Goal: Transaction & Acquisition: Purchase product/service

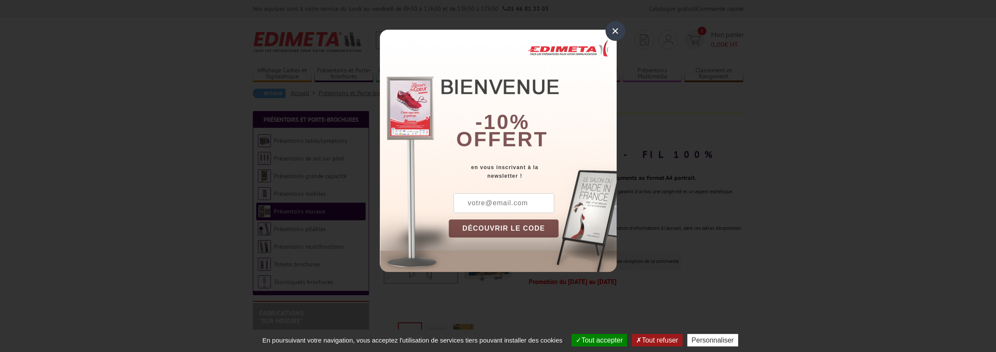
click at [616, 25] on div "×" at bounding box center [616, 31] width 20 height 20
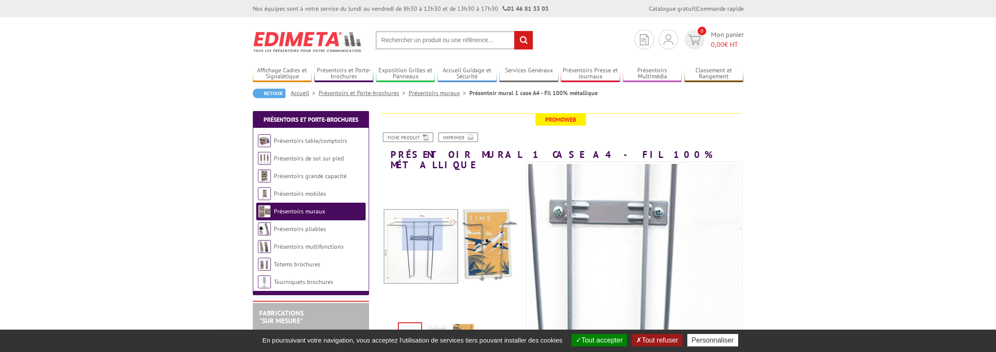
click at [423, 235] on div at bounding box center [422, 234] width 40 height 32
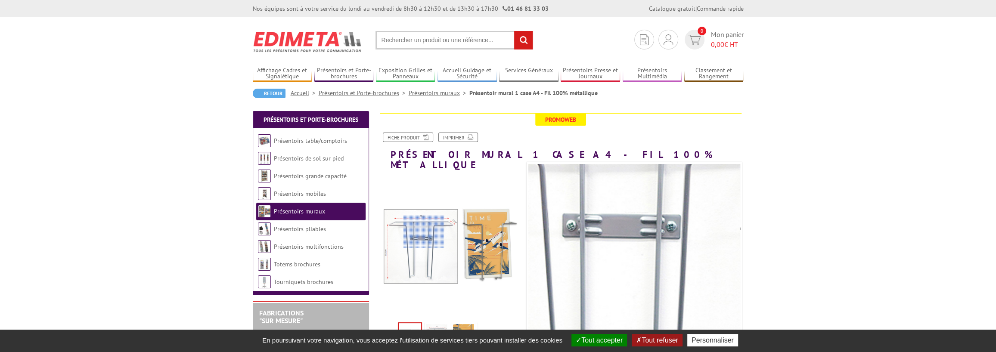
click at [424, 232] on div at bounding box center [424, 232] width 40 height 32
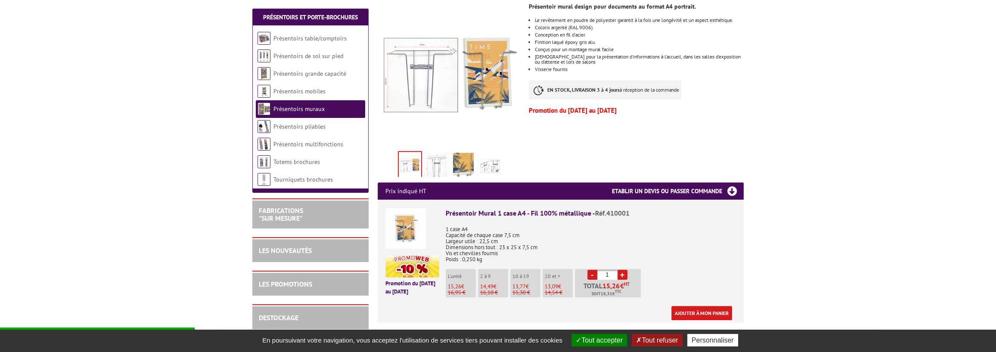
scroll to position [172, 0]
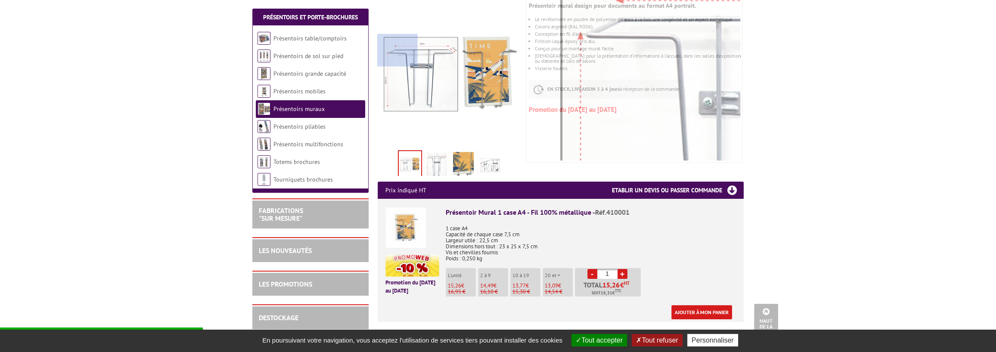
click at [394, 50] on div at bounding box center [397, 50] width 40 height 32
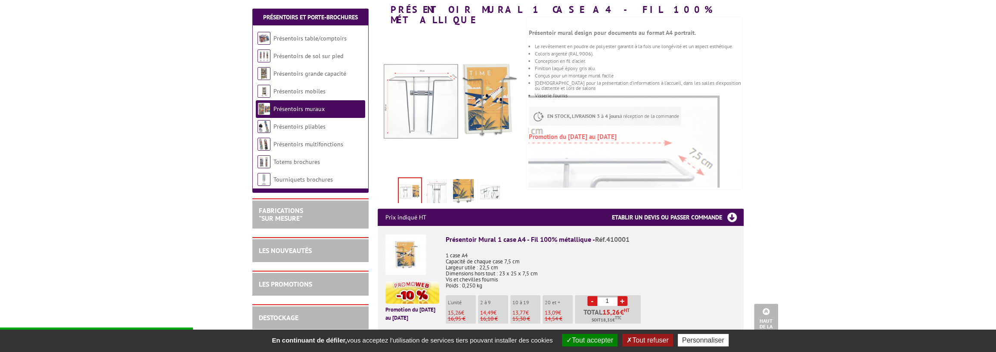
scroll to position [94, 0]
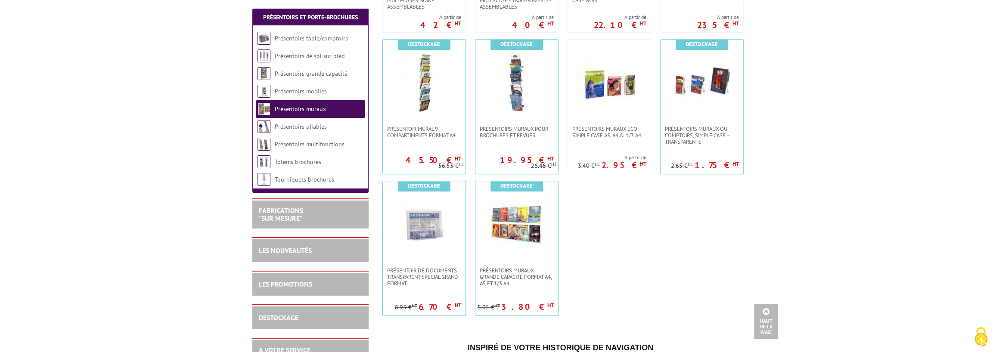
scroll to position [603, 0]
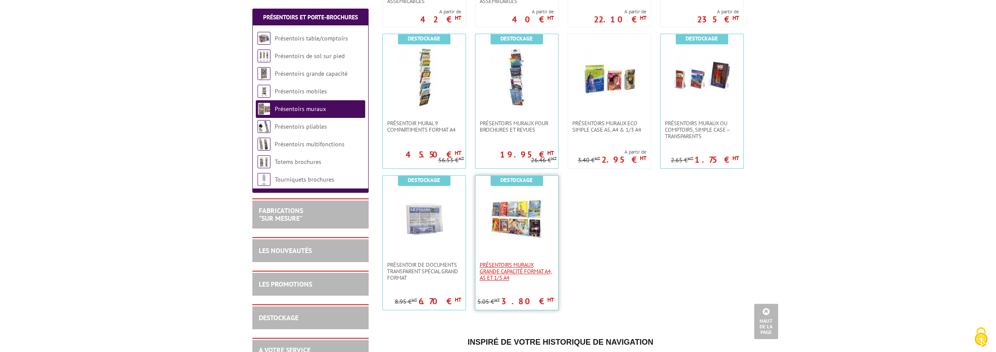
click at [541, 262] on span "PRÉSENTOIRS MURAUX GRANDE CAPACITÉ FORMAT A4, A5 ET 1/3 A4" at bounding box center [517, 271] width 74 height 19
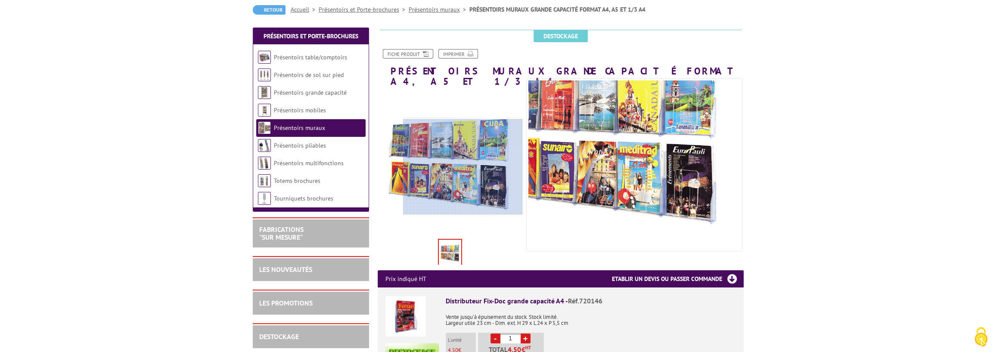
scroll to position [86, 0]
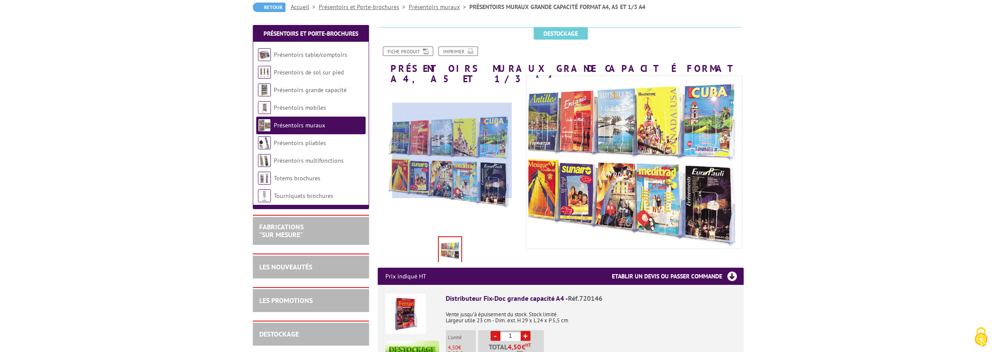
click at [452, 151] on div at bounding box center [451, 150] width 119 height 95
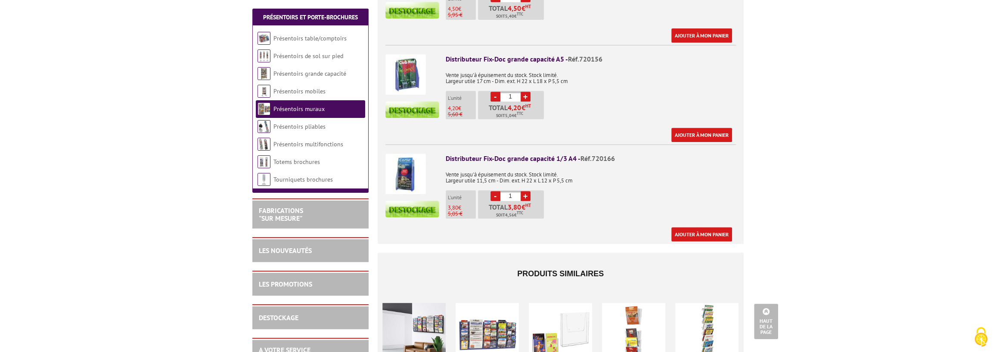
scroll to position [474, 0]
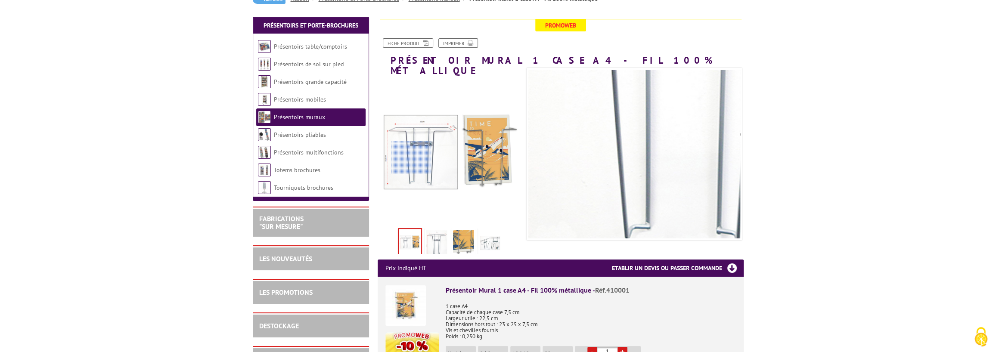
click at [412, 157] on div at bounding box center [411, 157] width 40 height 32
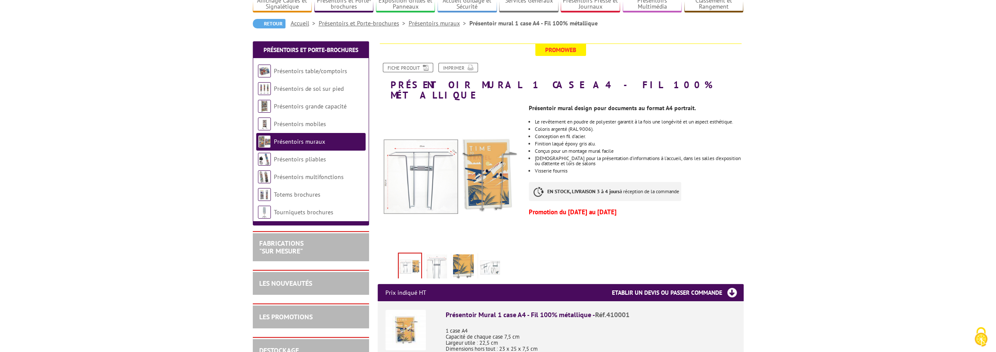
scroll to position [129, 0]
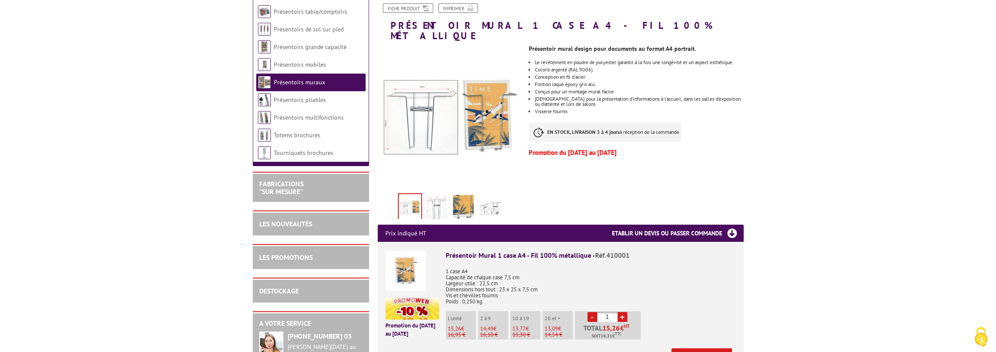
click at [624, 312] on link "+" at bounding box center [623, 317] width 10 height 10
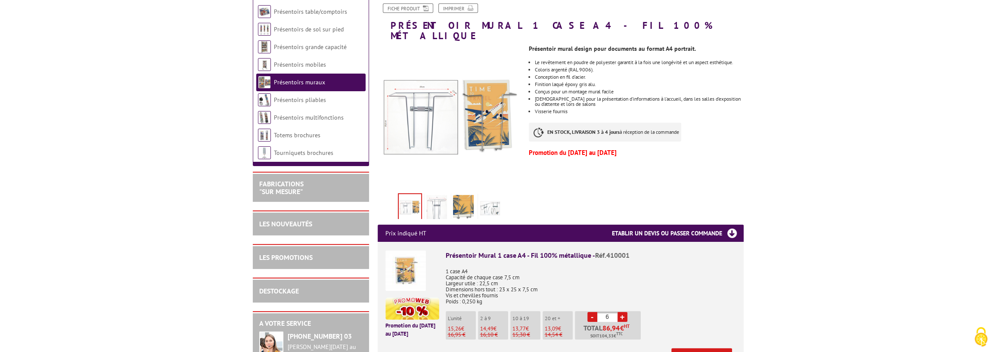
click at [624, 312] on link "+" at bounding box center [623, 317] width 10 height 10
type input "9"
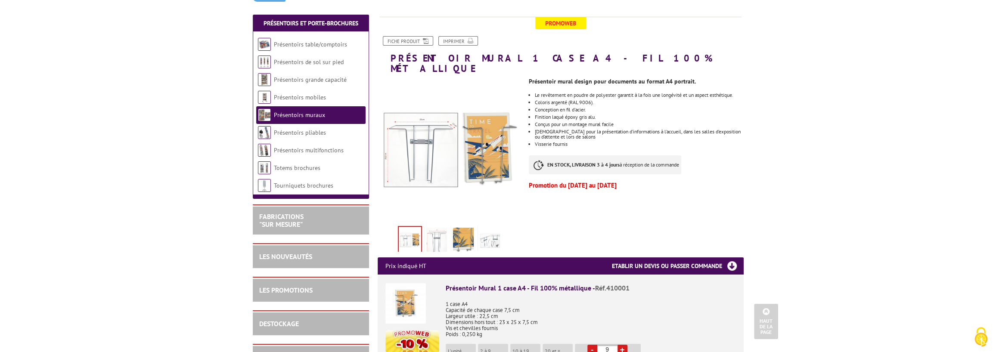
scroll to position [0, 0]
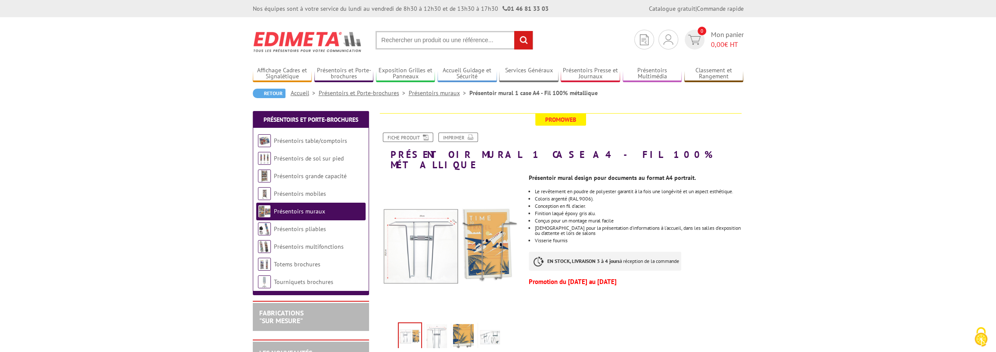
click at [434, 326] on img at bounding box center [436, 337] width 21 height 27
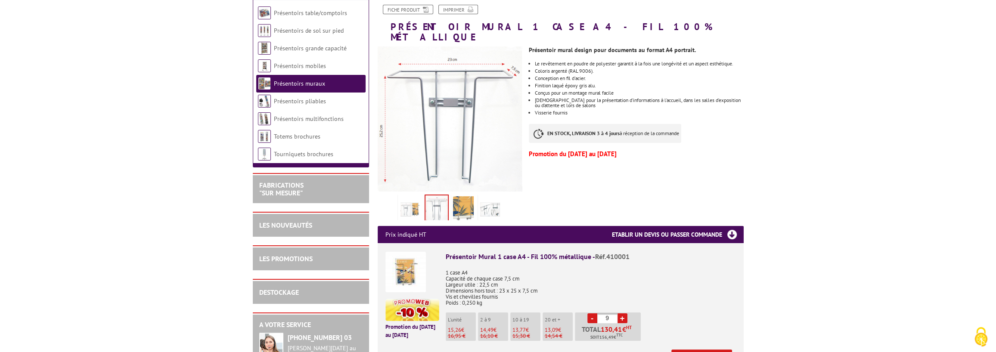
scroll to position [129, 0]
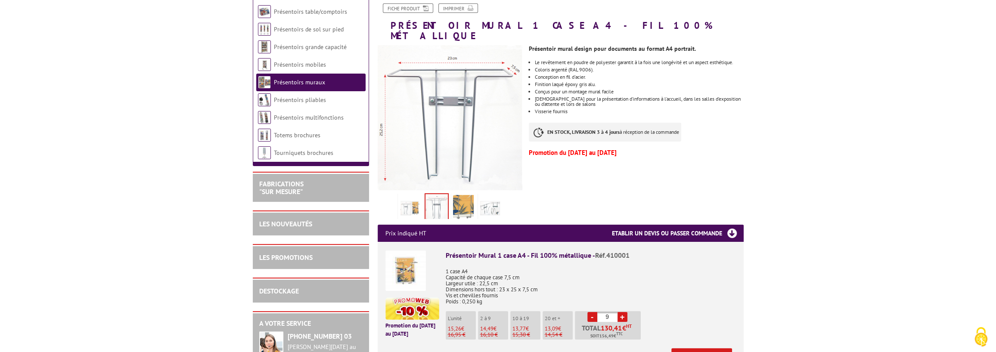
click at [497, 195] on img at bounding box center [490, 208] width 21 height 27
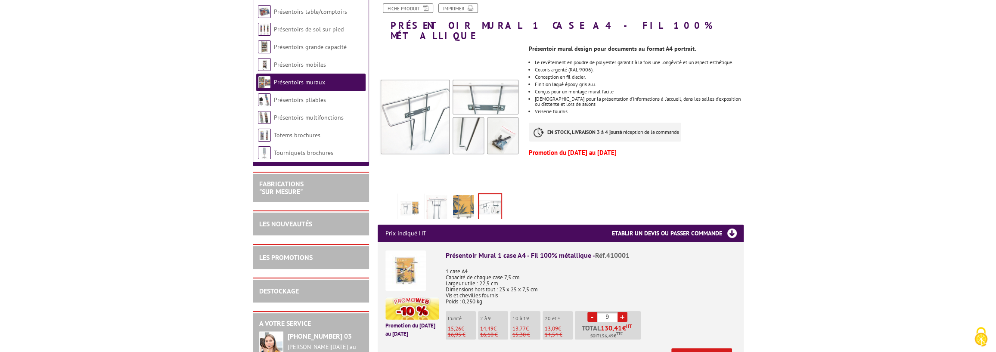
click at [414, 195] on img at bounding box center [410, 208] width 21 height 27
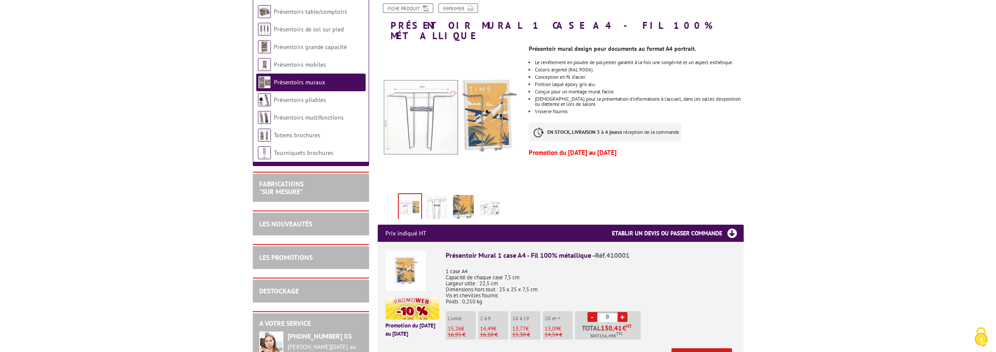
click at [428, 195] on img at bounding box center [436, 208] width 21 height 27
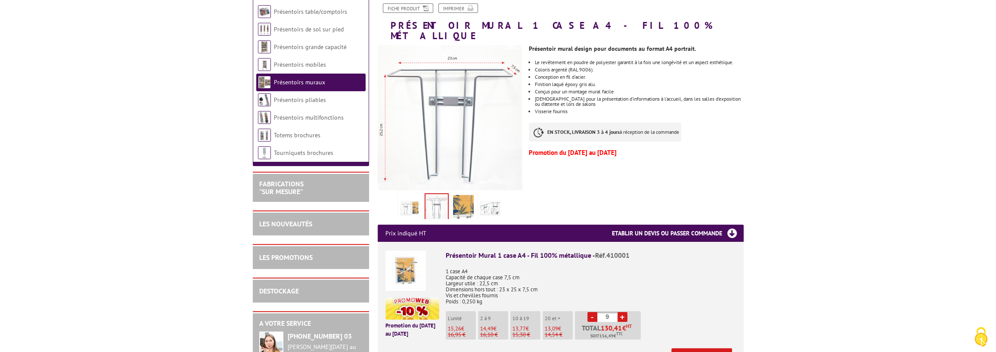
click at [458, 195] on img at bounding box center [463, 208] width 21 height 27
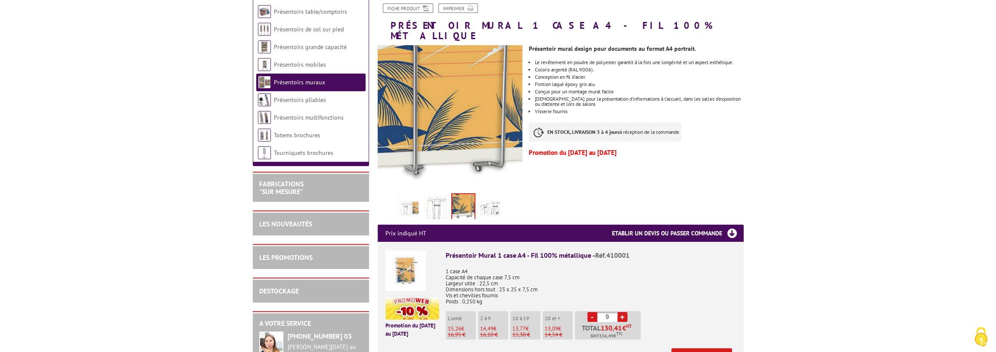
click at [421, 204] on link at bounding box center [410, 208] width 24 height 30
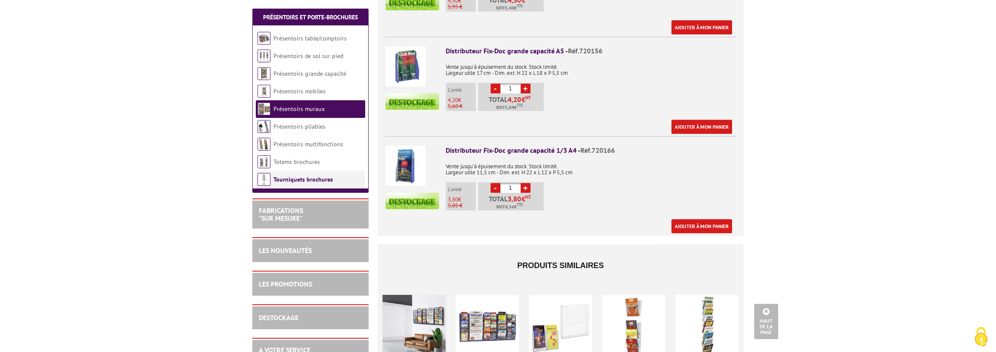
scroll to position [388, 0]
